Goal: Use online tool/utility: Utilize a website feature to perform a specific function

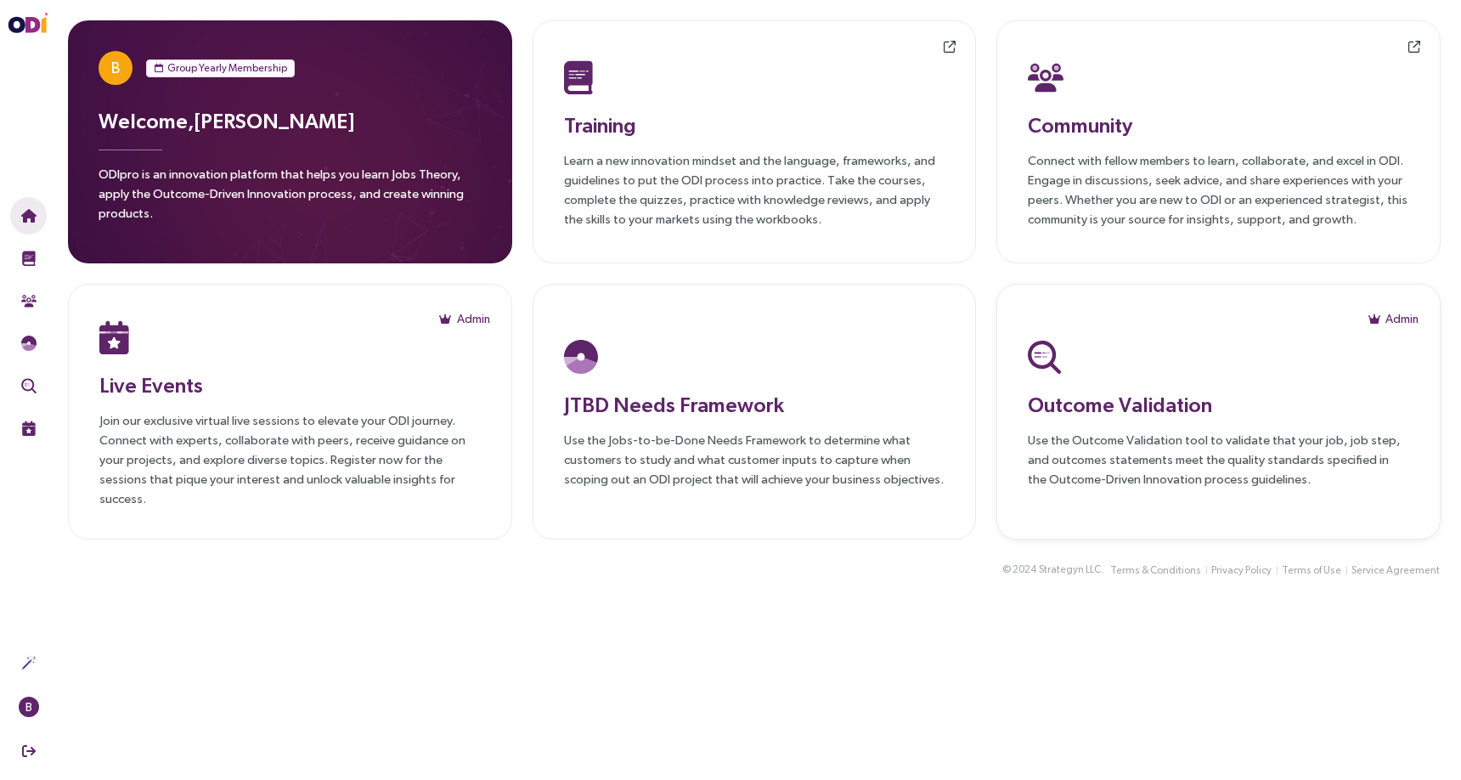
click at [1239, 478] on p "Use the Outcome Validation tool to validate that your job, job step, and outcom…" at bounding box center [1218, 459] width 381 height 59
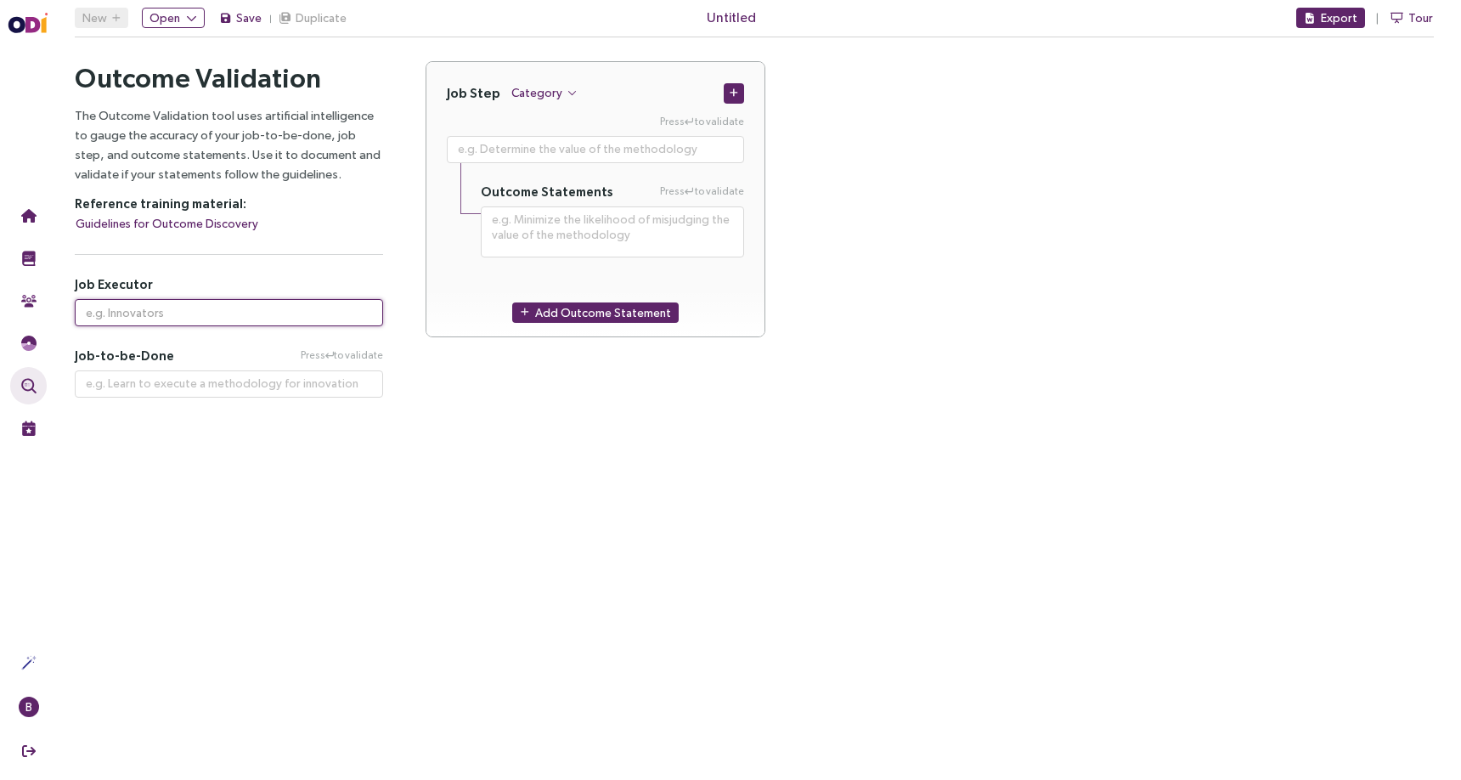
click at [153, 318] on input "text" at bounding box center [229, 312] width 308 height 27
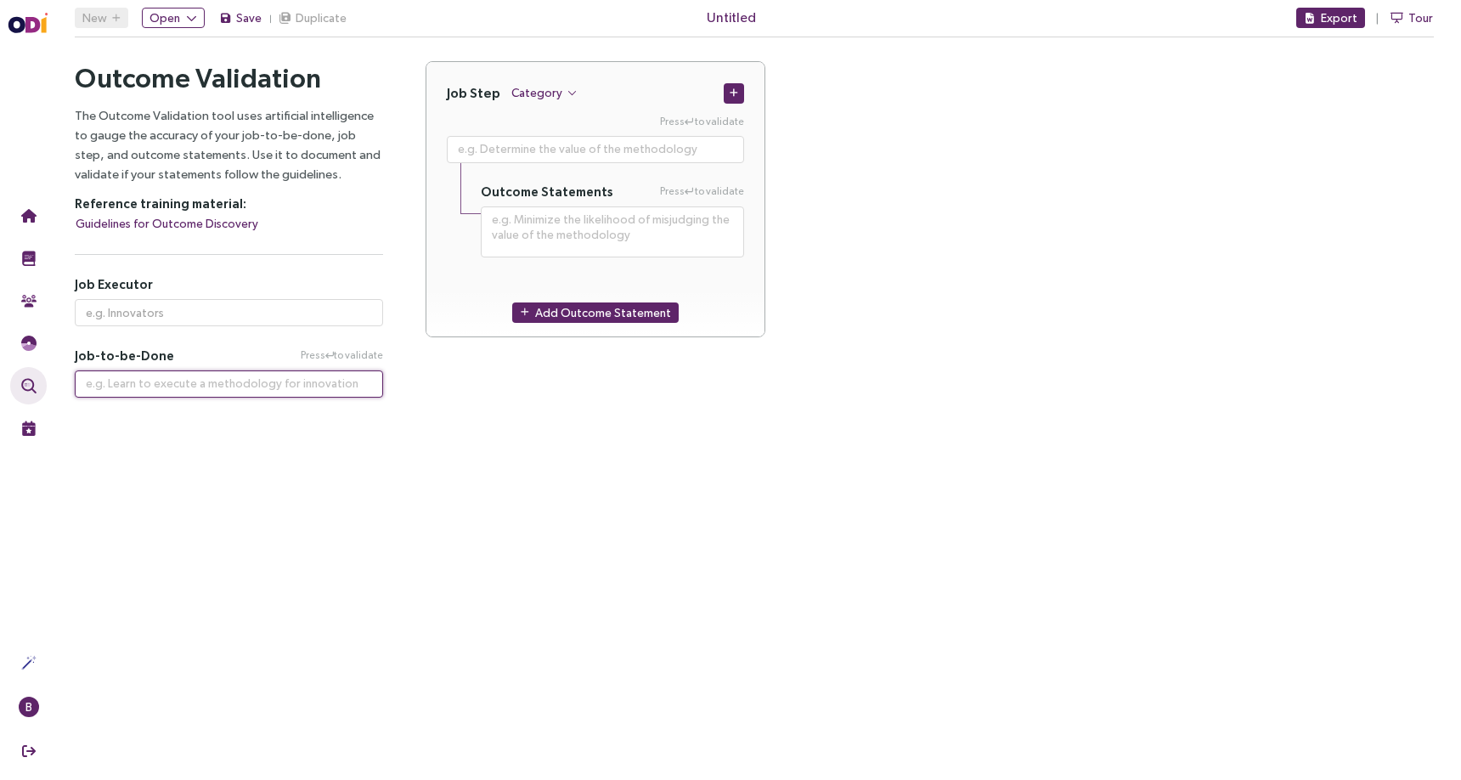
click at [143, 396] on textarea at bounding box center [229, 383] width 308 height 27
paste textarea "Maintain a uniform grass height across the lawn throughout the growing season"
type textarea "Maintain a uniform grass height across the lawn throughout the growing season"
type textarea "**********"
type textarea "Maintain a uniform grass height across the lawn throughout the growing season"
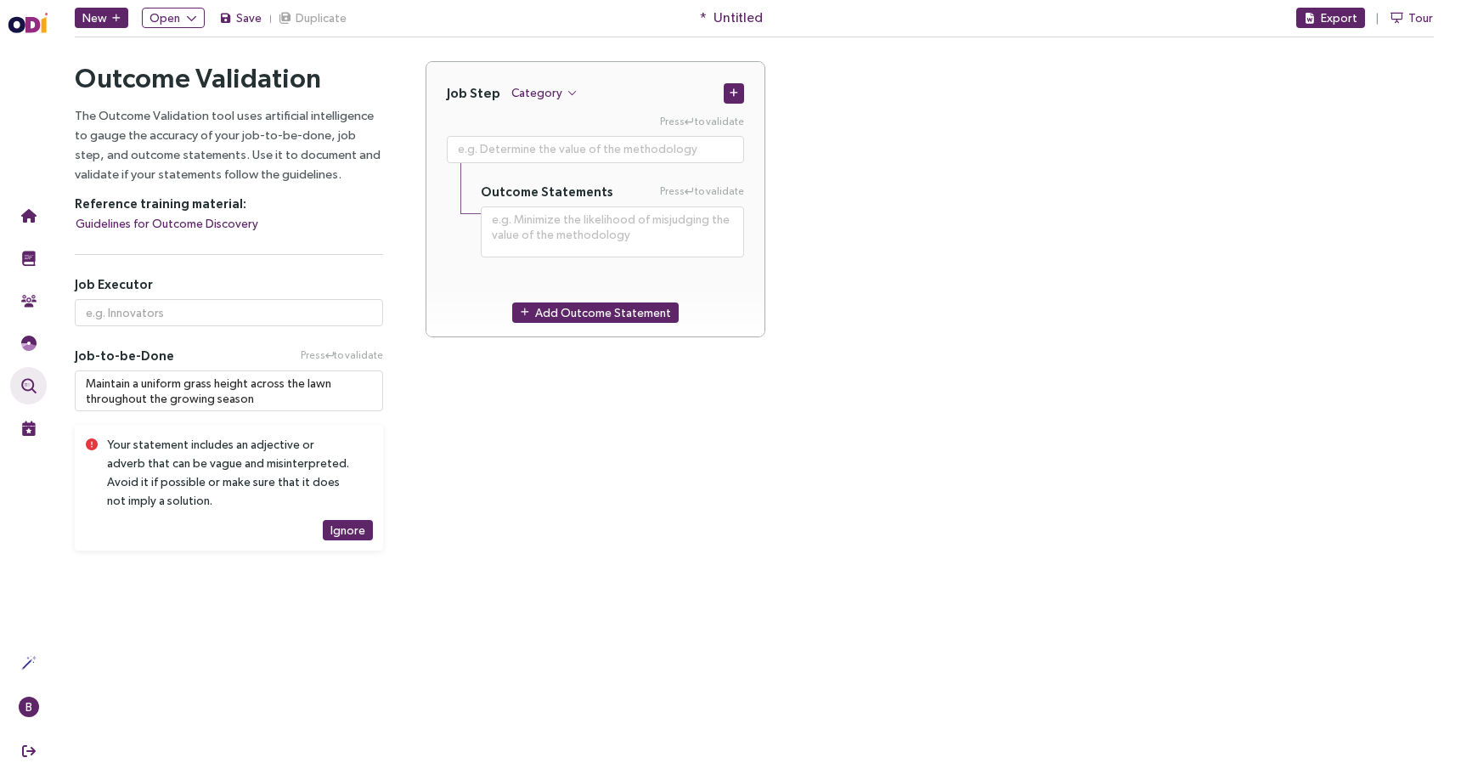
click at [189, 474] on div "Your statement includes an adjective or adverb that can be vague and misinterpr…" at bounding box center [230, 472] width 246 height 75
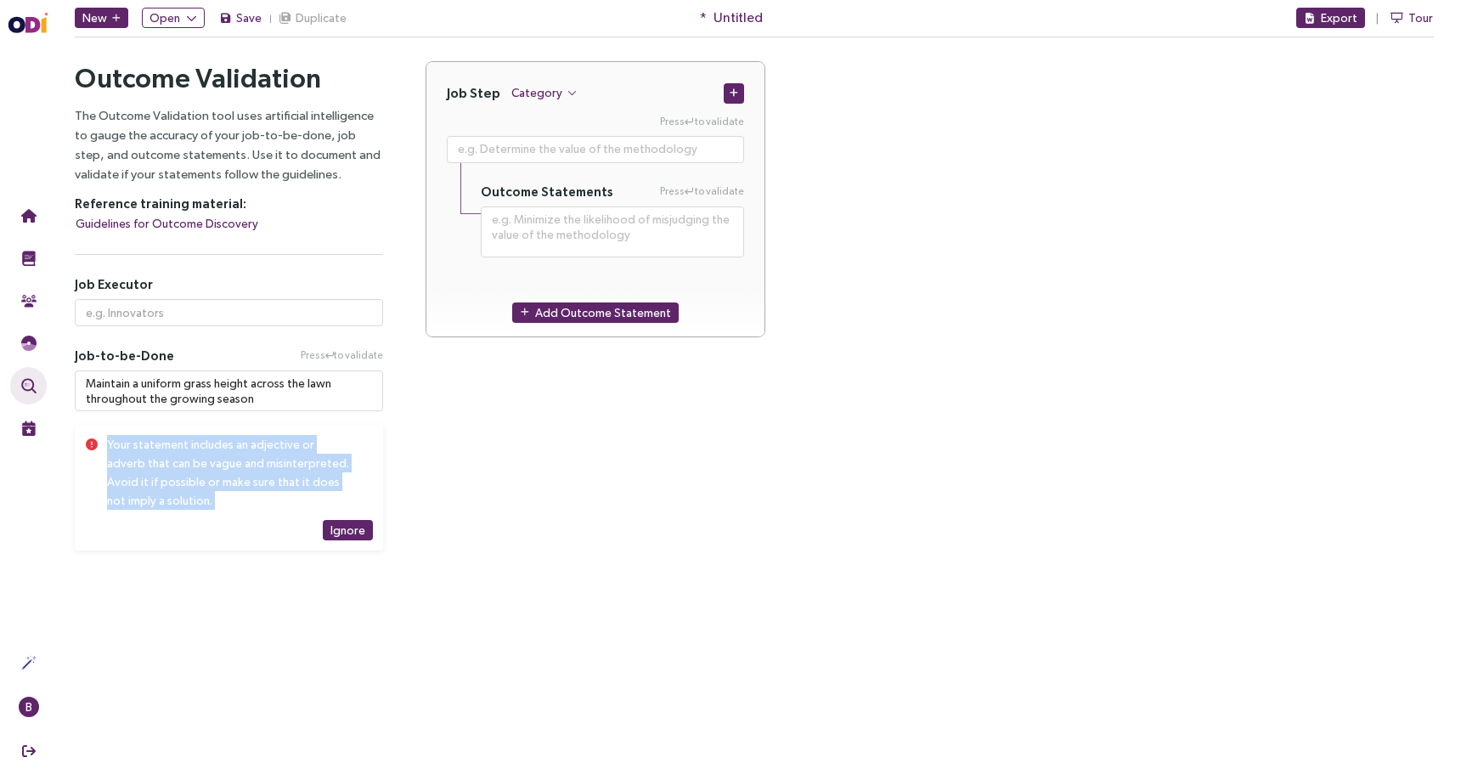
click at [189, 474] on div "Your statement includes an adjective or adverb that can be vague and misinterpr…" at bounding box center [230, 472] width 246 height 75
click at [292, 469] on div "Your statement includes an adjective or adverb that can be vague and misinterpr…" at bounding box center [230, 472] width 246 height 75
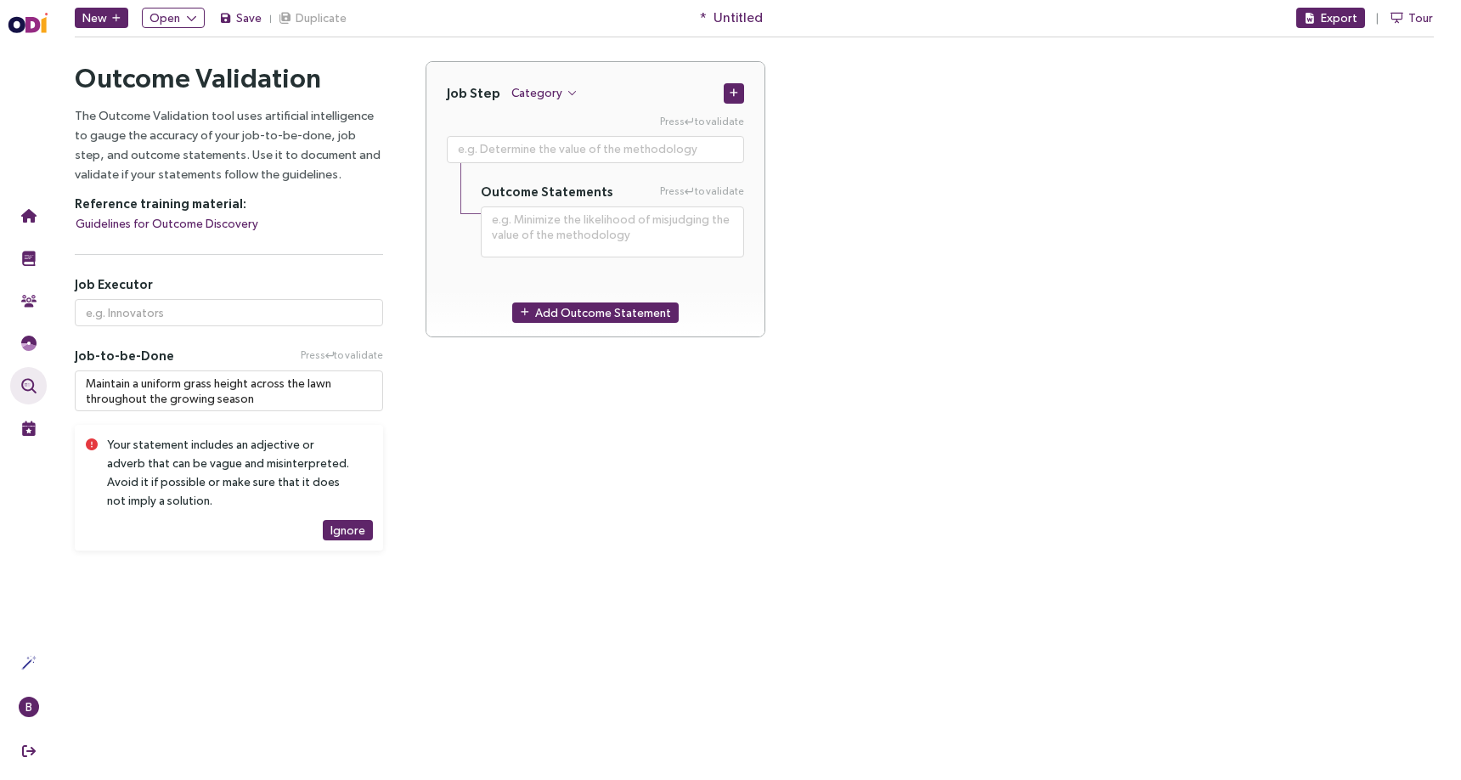
click at [483, 458] on div "Job Step Category Press to validate Outcome Statements Press to validate Add Ou…" at bounding box center [930, 305] width 1052 height 489
click at [438, 457] on div "Job Step Category Press to validate Outcome Statements Press to validate Add Ou…" at bounding box center [930, 305] width 1052 height 489
click at [487, 442] on div "Job Step Category Press to validate Outcome Statements Press to validate Add Ou…" at bounding box center [930, 305] width 1052 height 489
drag, startPoint x: 254, startPoint y: 384, endPoint x: 326, endPoint y: 383, distance: 72.2
click at [326, 383] on textarea "Maintain a uniform grass height across the lawn throughout the growing season" at bounding box center [229, 390] width 308 height 41
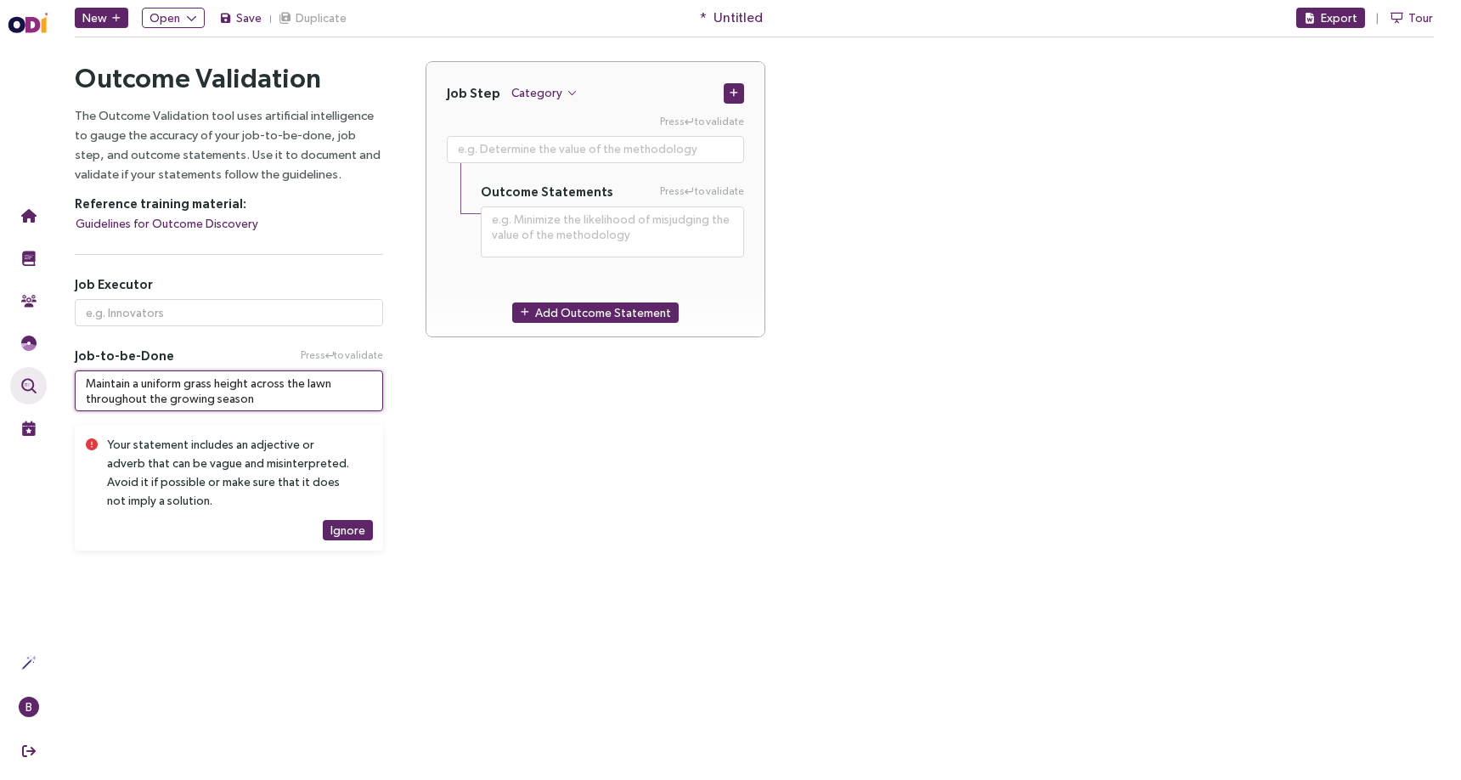
drag, startPoint x: 93, startPoint y: 400, endPoint x: 223, endPoint y: 409, distance: 129.5
click at [223, 409] on textarea "Maintain a uniform grass height across the lawn throughout the growing season" at bounding box center [229, 390] width 308 height 41
click at [266, 385] on textarea "Maintain a uniform grass height across the lawn throughout the growing season" at bounding box center [229, 390] width 308 height 41
drag, startPoint x: 266, startPoint y: 385, endPoint x: 342, endPoint y: 383, distance: 76.5
click at [343, 383] on textarea "Maintain a uniform grass height across the lawn throughout the growing season" at bounding box center [229, 390] width 308 height 41
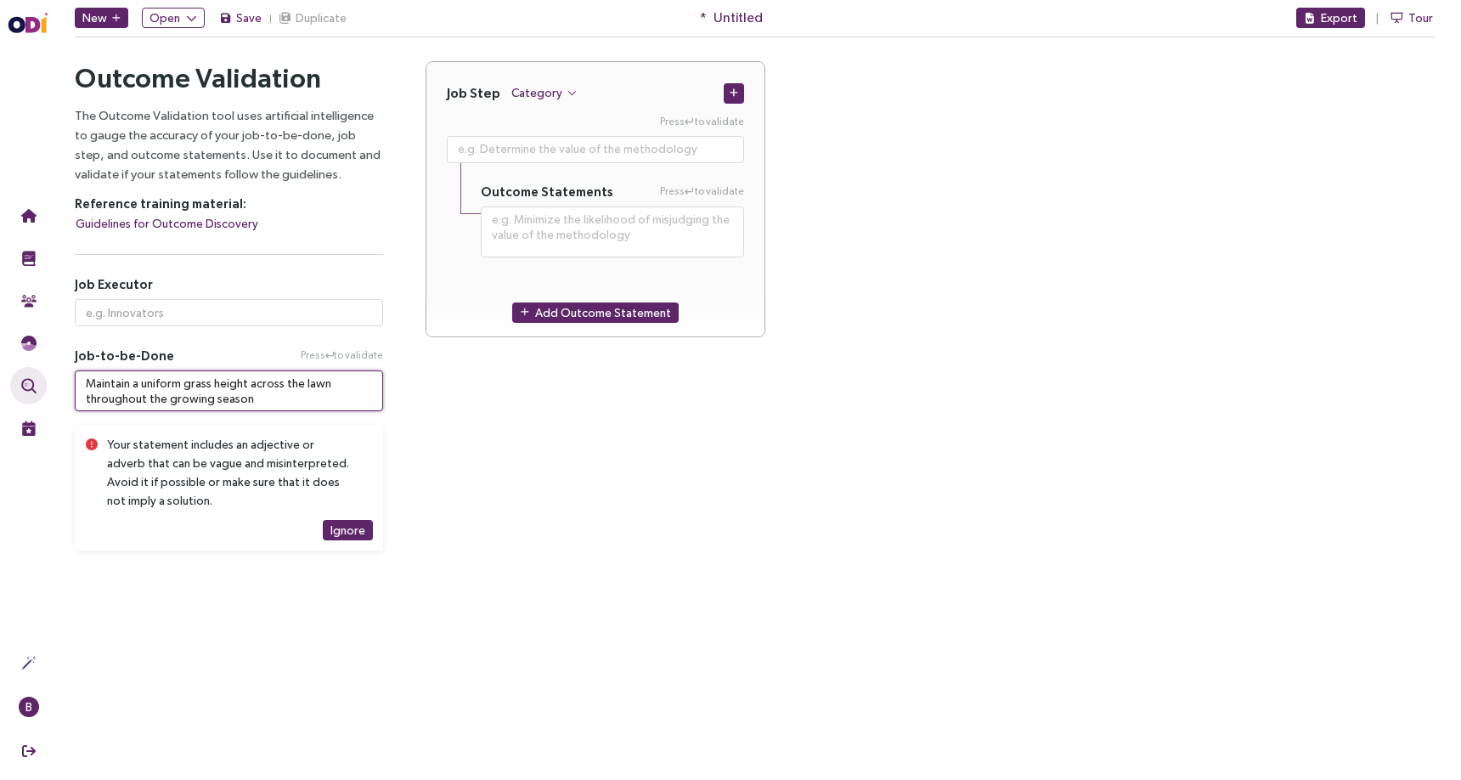
click at [342, 383] on textarea "Maintain a uniform grass height across the lawn throughout the growing season" at bounding box center [229, 390] width 308 height 41
click at [447, 539] on div "Job Step Category Press to validate Outcome Statements Press to validate Add Ou…" at bounding box center [930, 305] width 1052 height 489
click at [99, 392] on textarea "Maintain a uniform grass height across the lawn throughout the growing season" at bounding box center [229, 390] width 308 height 41
click at [99, 383] on textarea "Maintain a uniform grass height across the lawn throughout the growing season" at bounding box center [229, 390] width 308 height 41
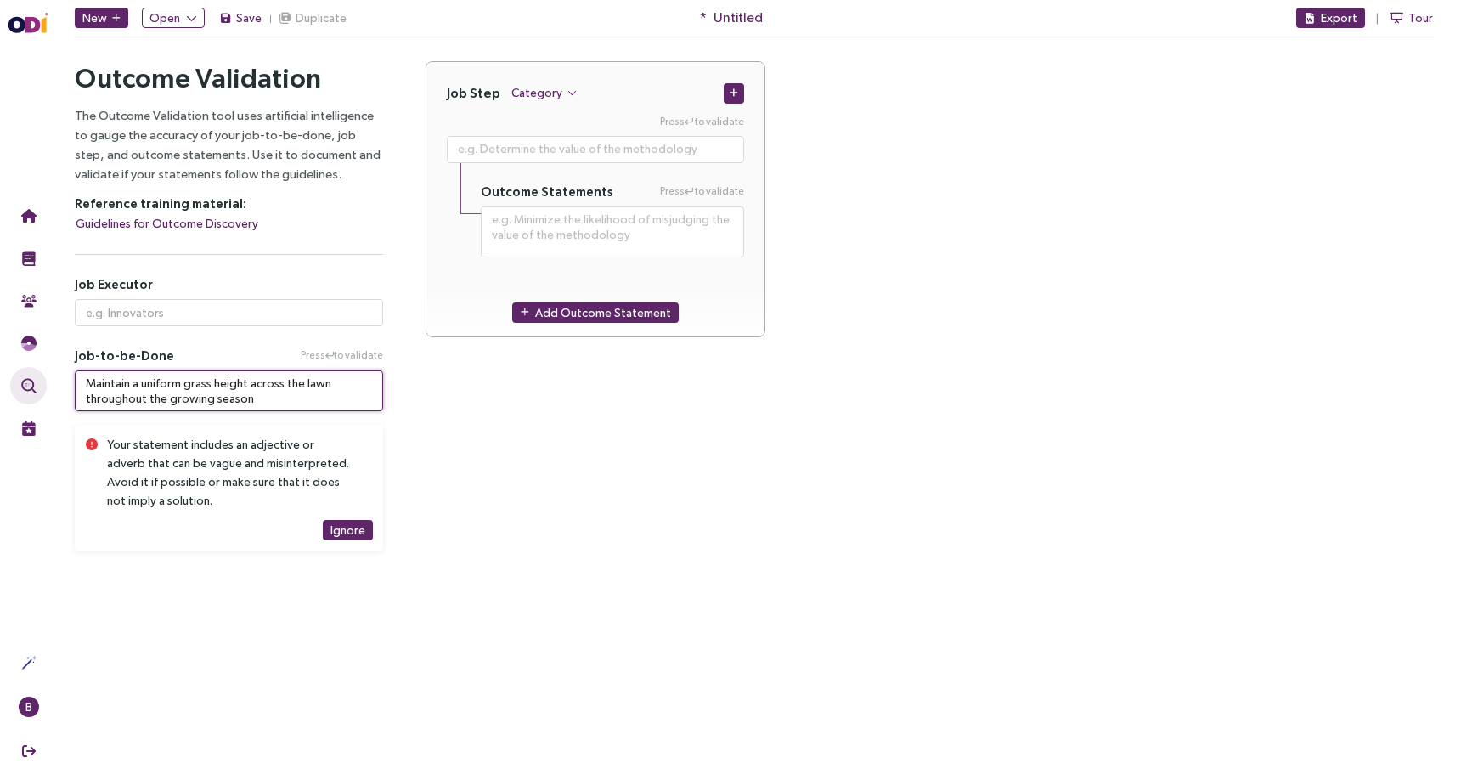
click at [99, 383] on textarea "Maintain a uniform grass height across the lawn throughout the growing season" at bounding box center [229, 390] width 308 height 41
click at [594, 525] on div "Job Step Category Press to validate Outcome Statements Press to validate Add Ou…" at bounding box center [930, 305] width 1052 height 489
click at [470, 400] on div "Job Step Category Press to validate Outcome Statements Press to validate Add Ou…" at bounding box center [930, 305] width 1052 height 489
